Goal: Task Accomplishment & Management: Use online tool/utility

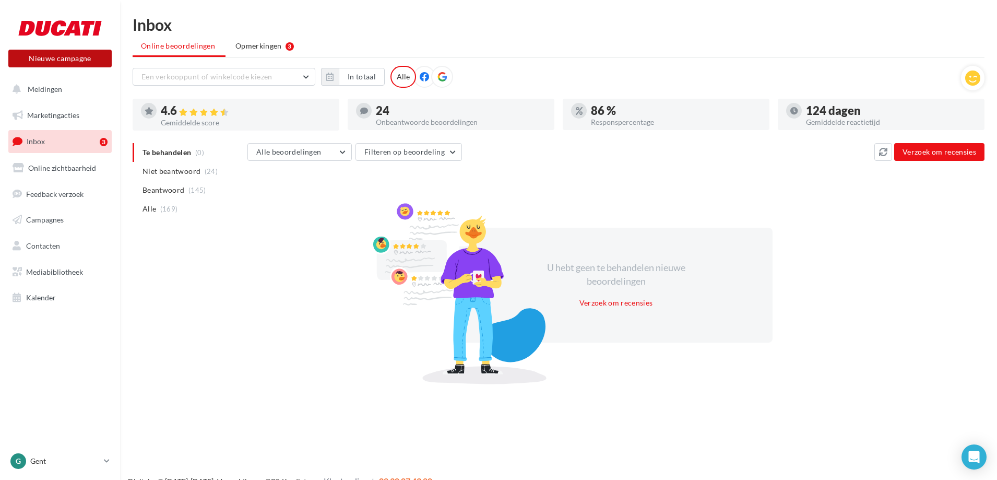
click at [50, 62] on button "Nieuwe campagne" at bounding box center [59, 59] width 103 height 18
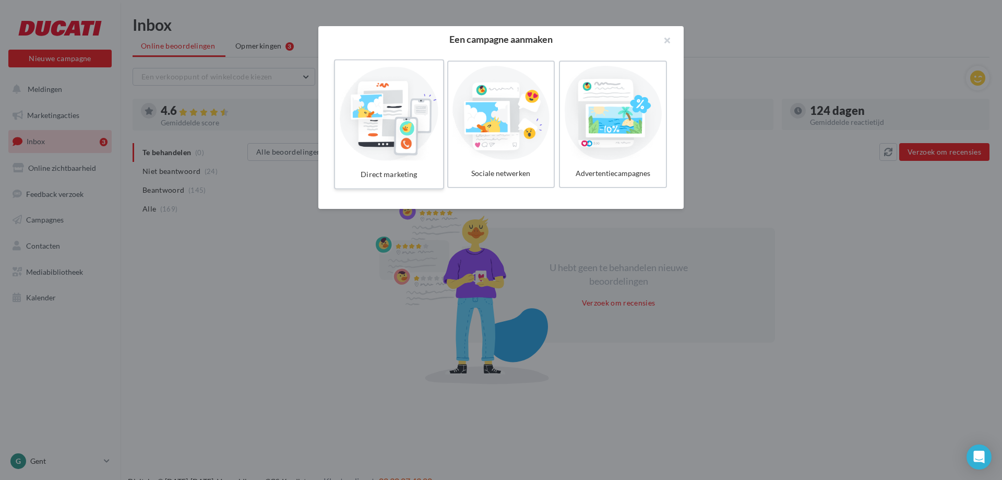
click at [373, 129] on div at bounding box center [388, 113] width 99 height 96
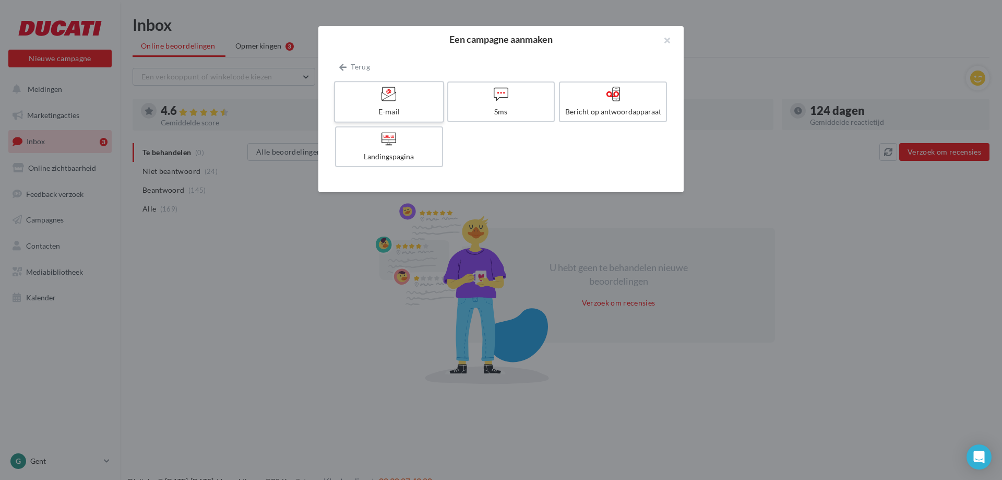
click at [381, 113] on div "E-mail" at bounding box center [388, 111] width 99 height 10
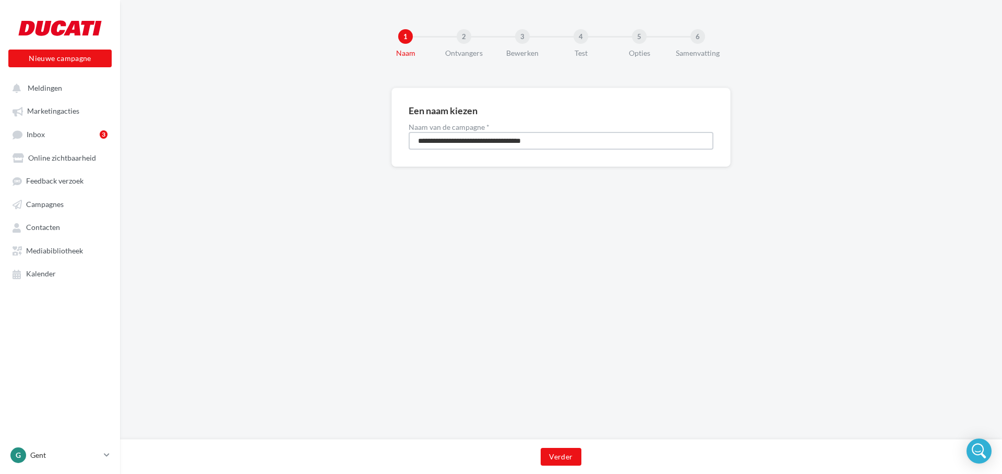
click at [420, 144] on input "**********" at bounding box center [561, 141] width 305 height 18
type input "**********"
click at [556, 460] on button "Verder" at bounding box center [561, 457] width 40 height 18
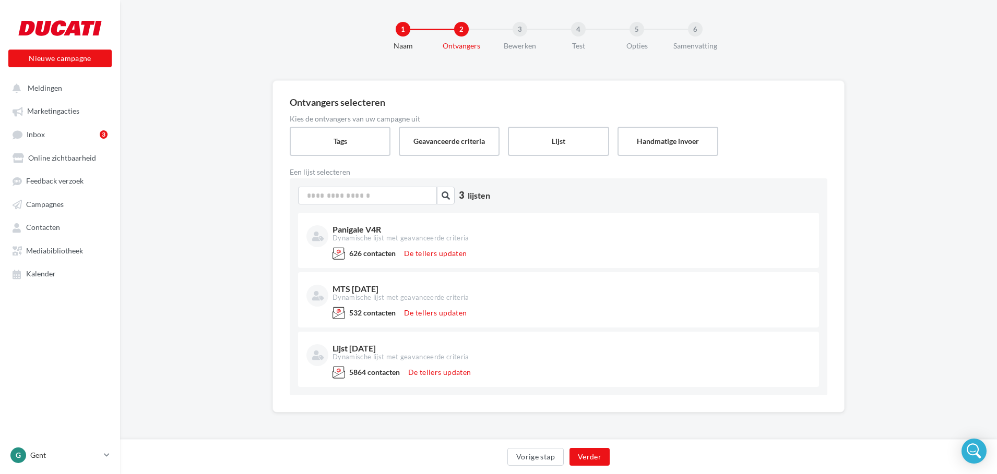
scroll to position [7, 0]
click at [594, 459] on button "Verder" at bounding box center [589, 457] width 40 height 18
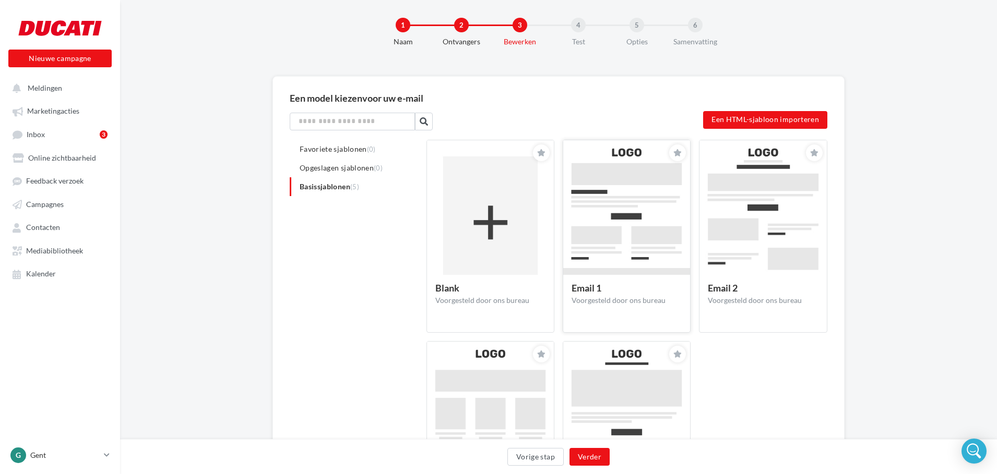
scroll to position [10, 0]
click at [600, 230] on img at bounding box center [626, 223] width 127 height 164
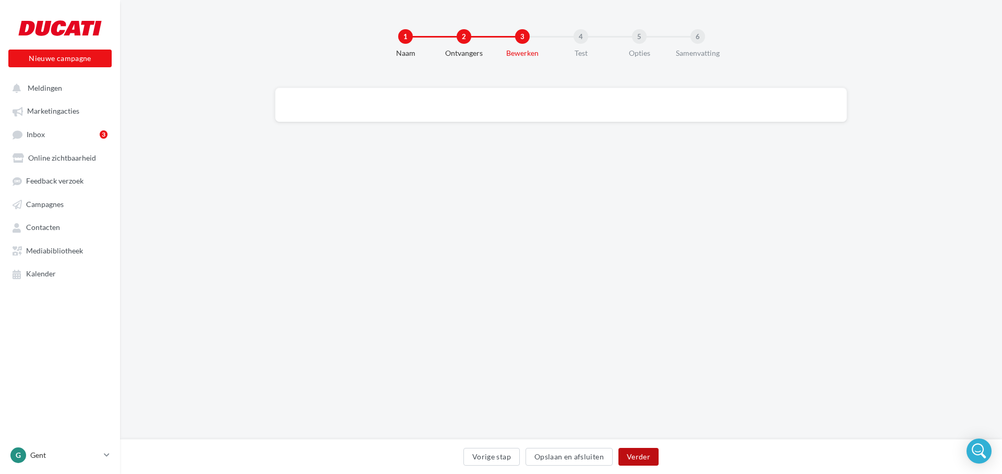
click at [624, 457] on button "Verder" at bounding box center [638, 457] width 40 height 18
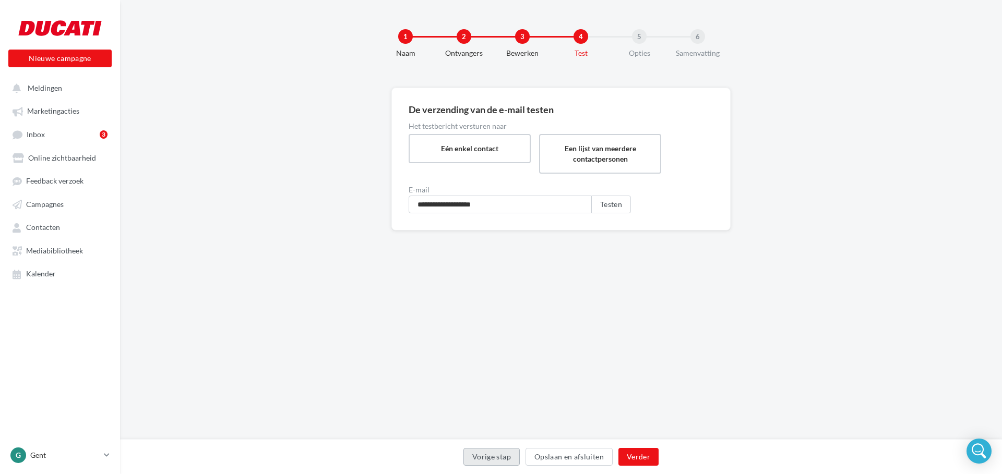
click at [505, 454] on button "Vorige stap" at bounding box center [491, 457] width 56 height 18
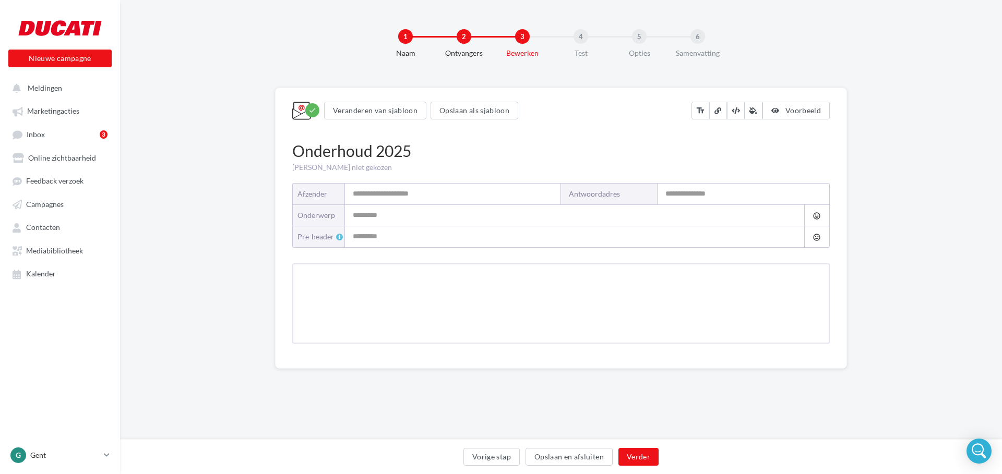
type input "**********"
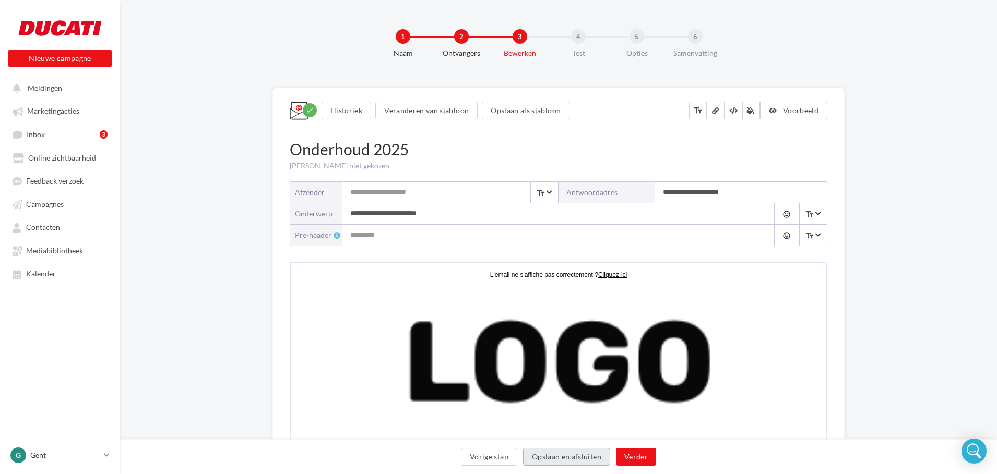
click at [586, 453] on button "Opslaan en afsluiten" at bounding box center [566, 457] width 87 height 18
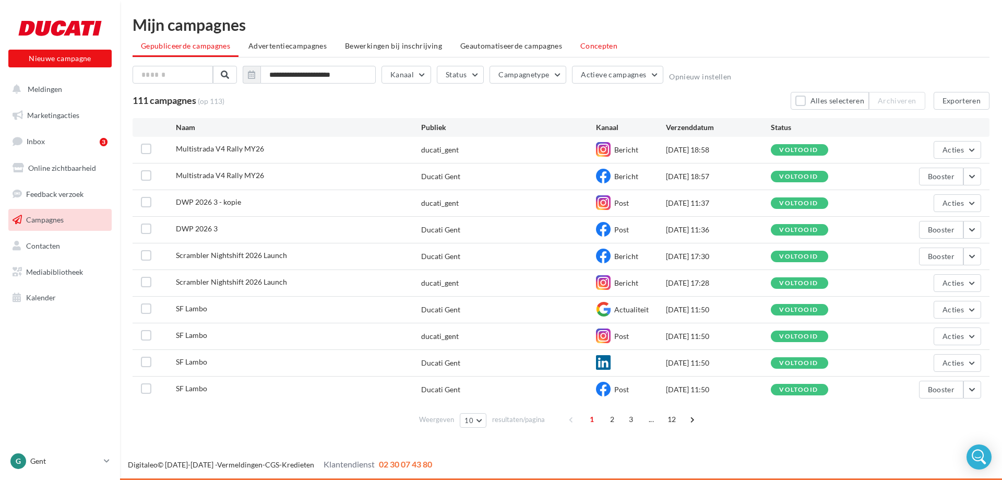
click at [590, 50] on span "Concepten" at bounding box center [598, 45] width 37 height 9
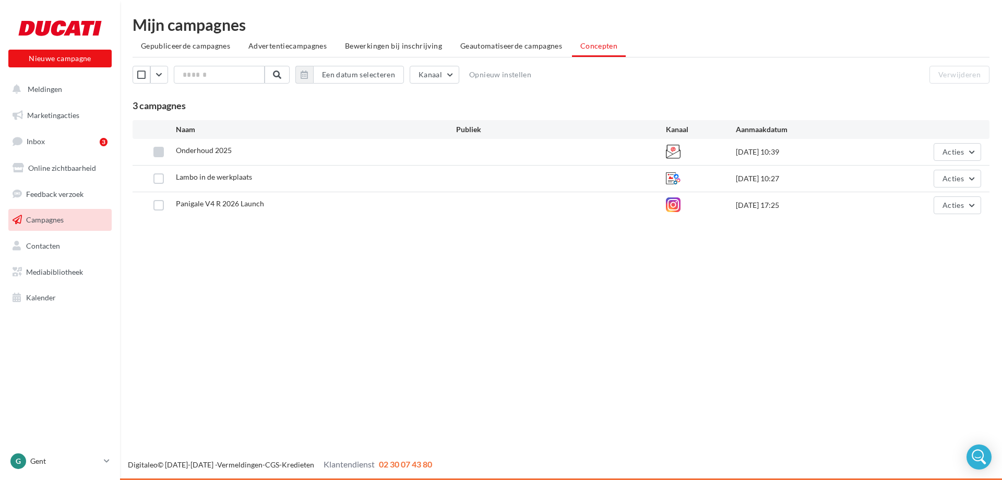
click at [157, 153] on label at bounding box center [158, 152] width 10 height 10
click at [969, 74] on button "Verwijderen" at bounding box center [959, 75] width 60 height 18
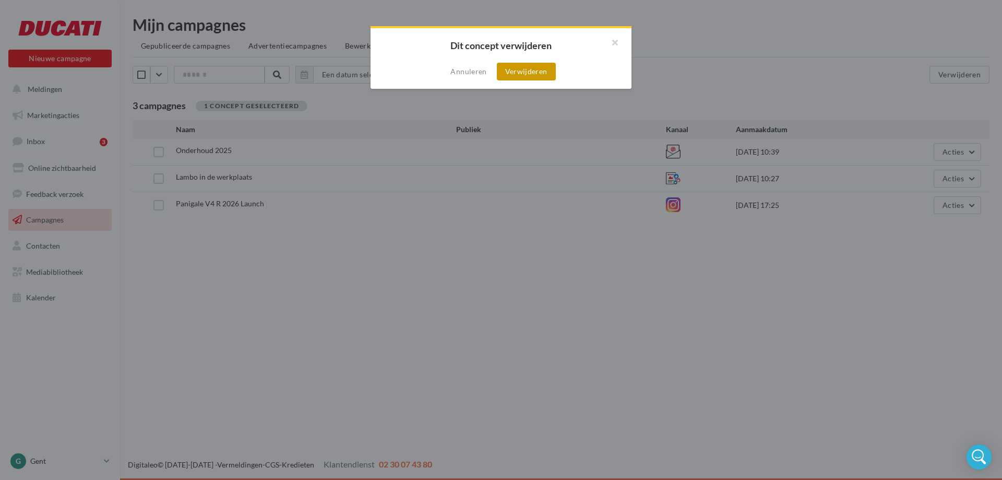
click at [527, 74] on button "Verwijderen" at bounding box center [526, 72] width 59 height 18
